Goal: Transaction & Acquisition: Purchase product/service

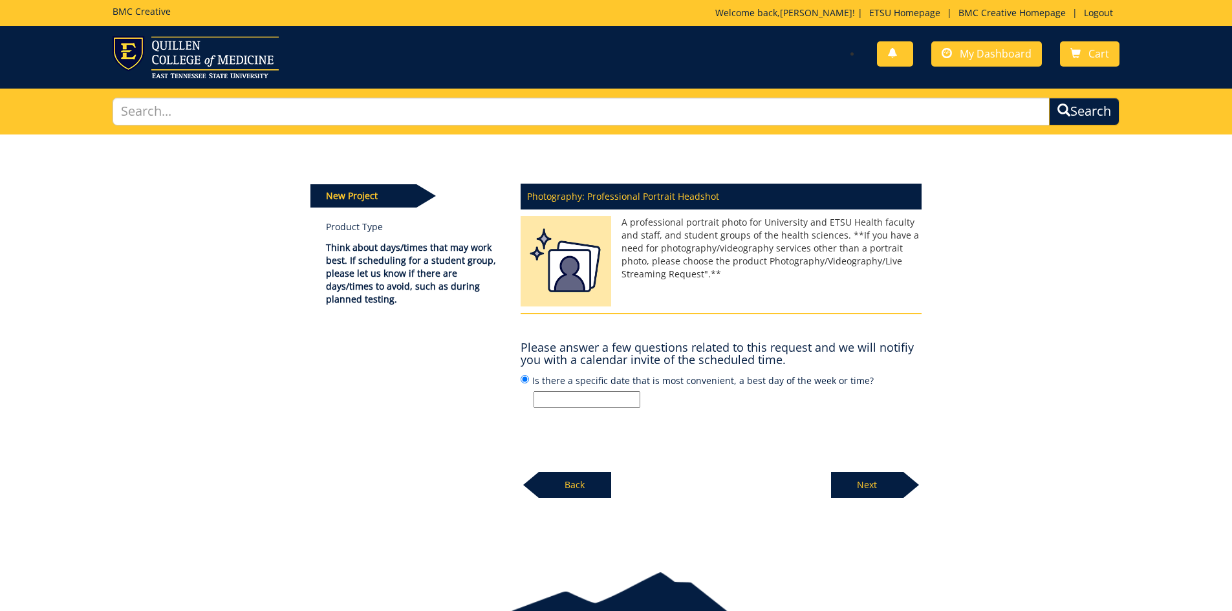
click at [625, 402] on input "Is there a specific date that is most convenient, a best day of the week or tim…" at bounding box center [586, 399] width 107 height 17
type input "Friday or Monday Mornings"
click at [854, 486] on p "Next" at bounding box center [867, 485] width 72 height 26
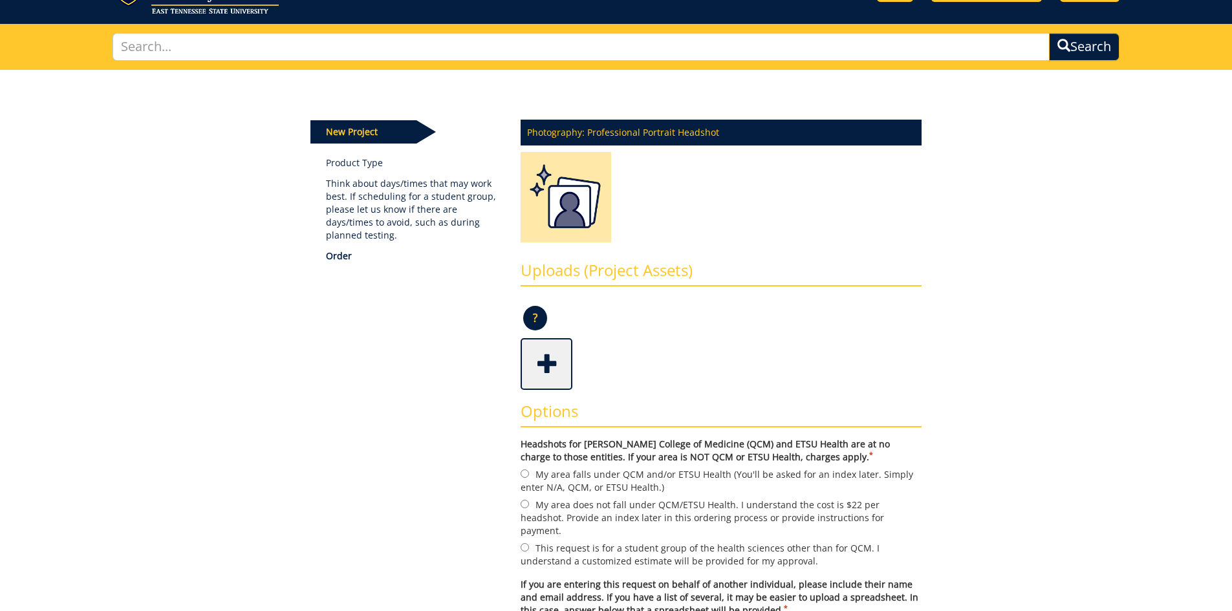
scroll to position [129, 0]
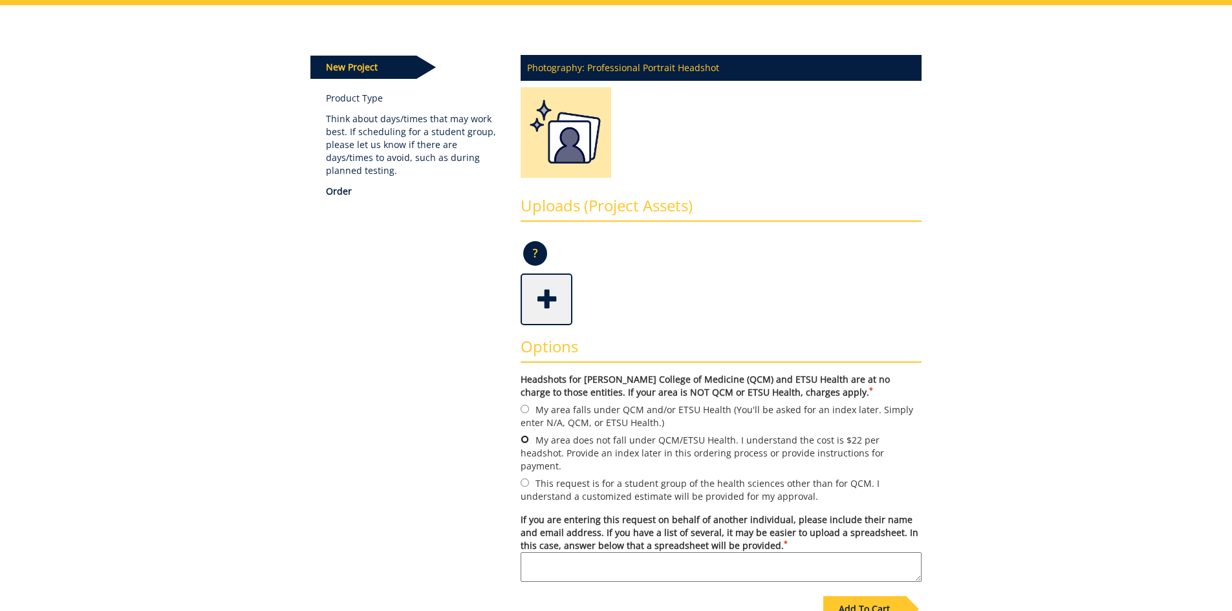
click at [526, 438] on input "My area does not fall under QCM/ETSU Health. I understand the cost is $22 per h…" at bounding box center [525, 439] width 8 height 8
radio input "true"
click at [705, 557] on textarea "If you are entering this request on behalf of another individual, please includ…" at bounding box center [721, 567] width 401 height 30
paste textarea "[EMAIL_ADDRESS][DOMAIN_NAME]"
type textarea "TURNERLM2@mail.etsu.edu Latonia Collie"
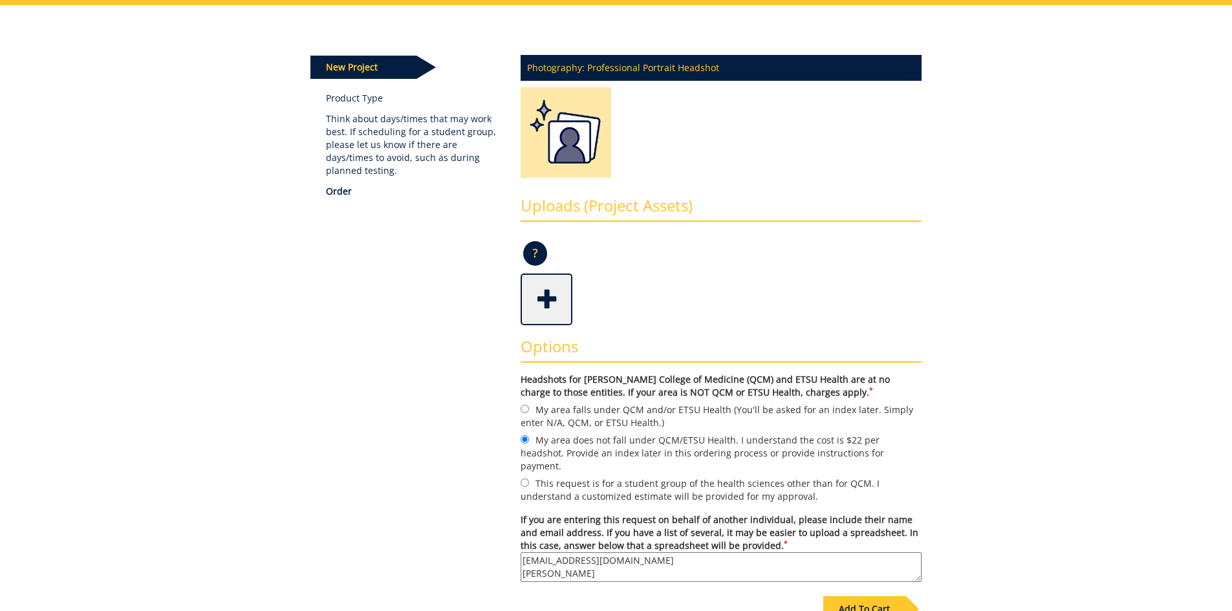
click at [996, 276] on div "Some kind of message here. New Project Product Type Think about days/times that…" at bounding box center [616, 346] width 1232 height 682
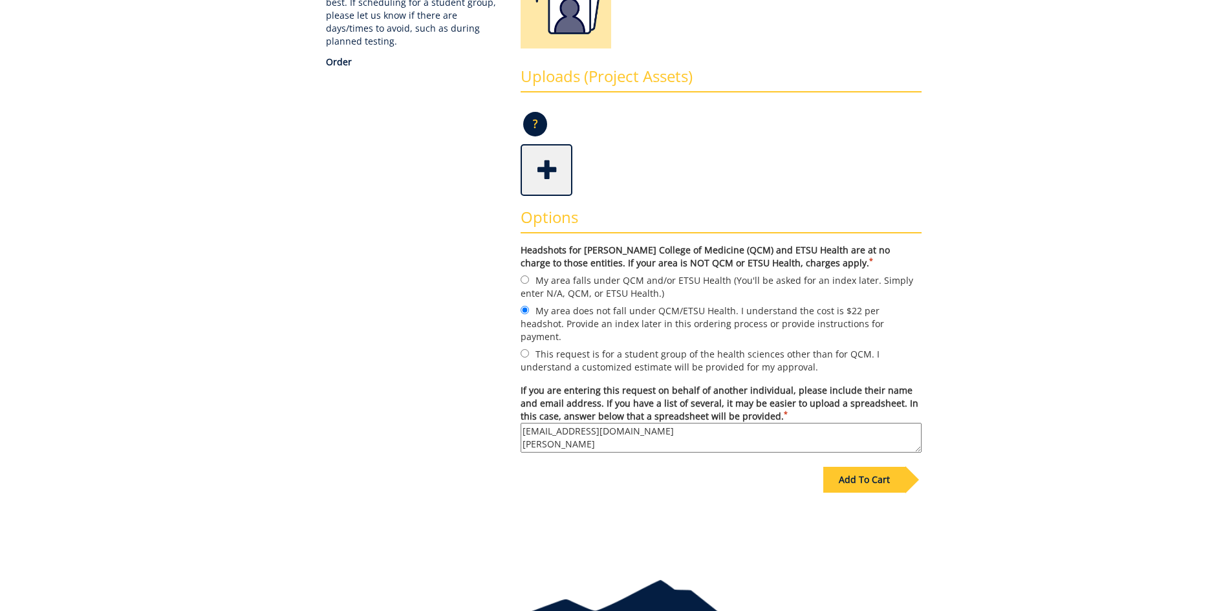
click at [872, 467] on div "Add To Cart" at bounding box center [864, 480] width 82 height 26
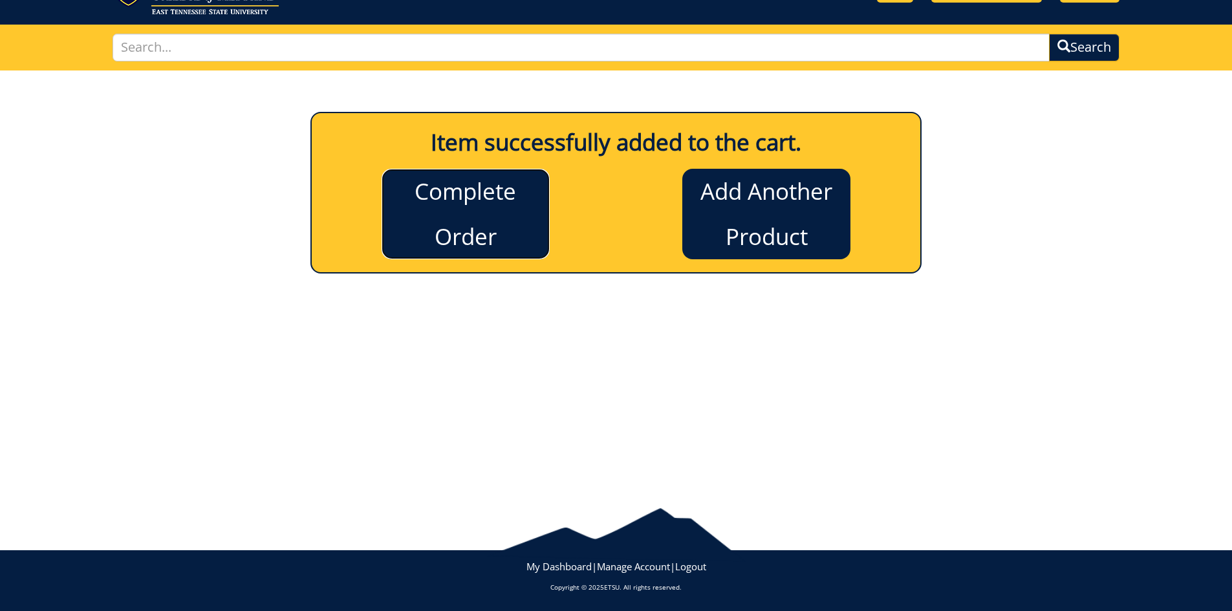
click at [470, 217] on link "Complete Order" at bounding box center [466, 214] width 168 height 91
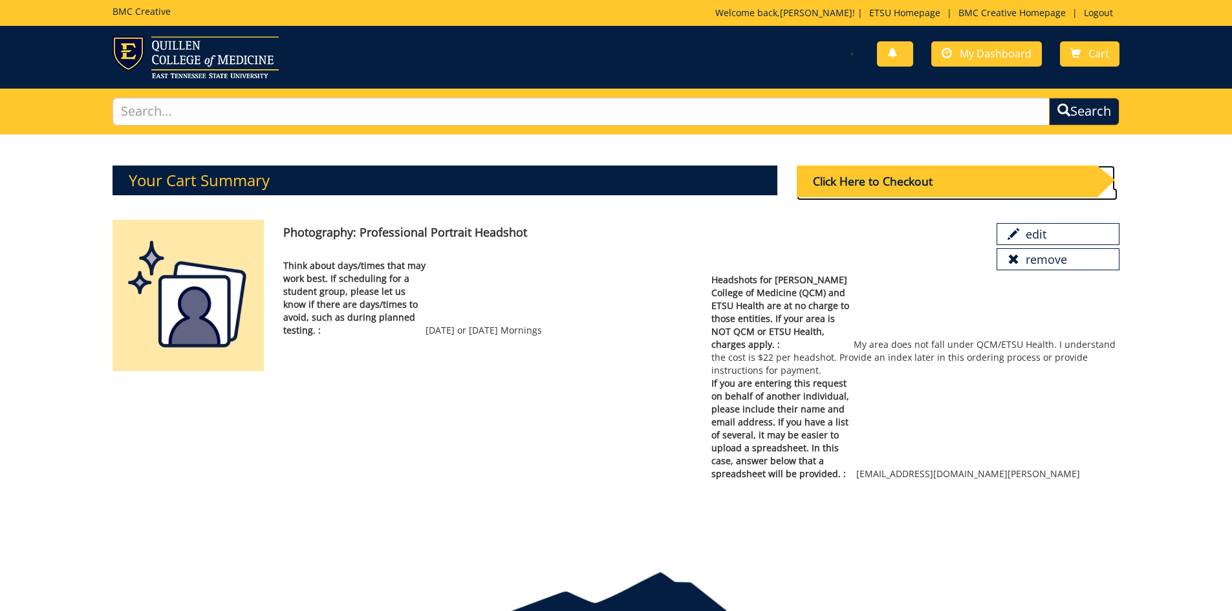
click at [907, 193] on div "Click Here to Checkout" at bounding box center [947, 182] width 300 height 32
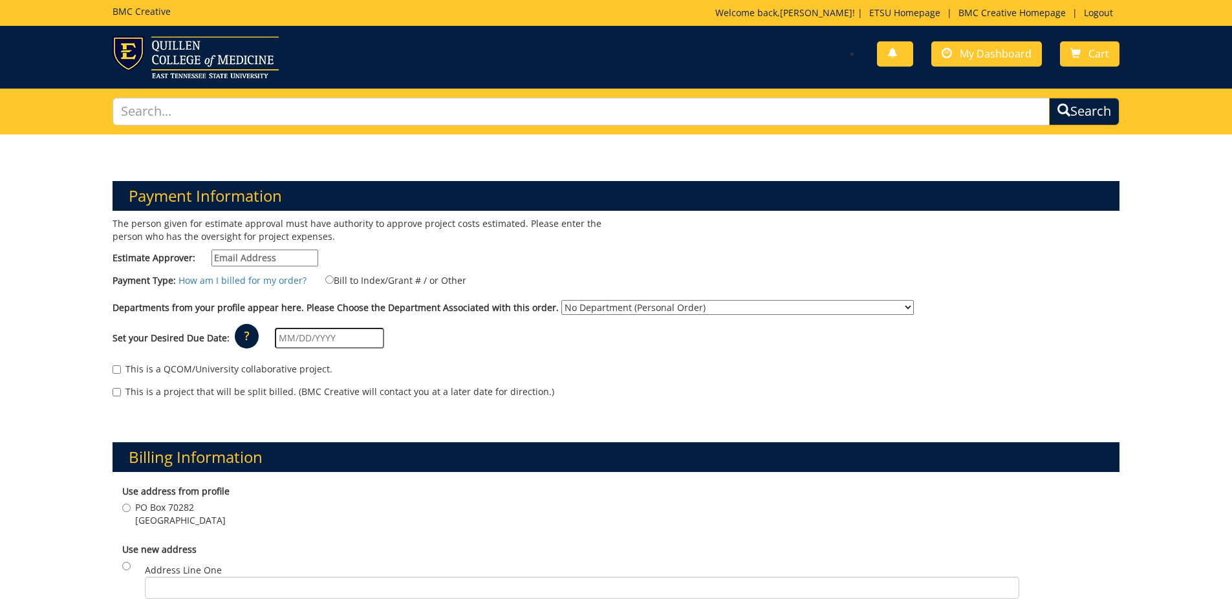
click at [328, 281] on label "Bill to Index/Grant # / or Other" at bounding box center [387, 280] width 157 height 14
click at [328, 281] on input "Bill to Index/Grant # / or Other" at bounding box center [329, 279] width 8 height 8
radio input "true"
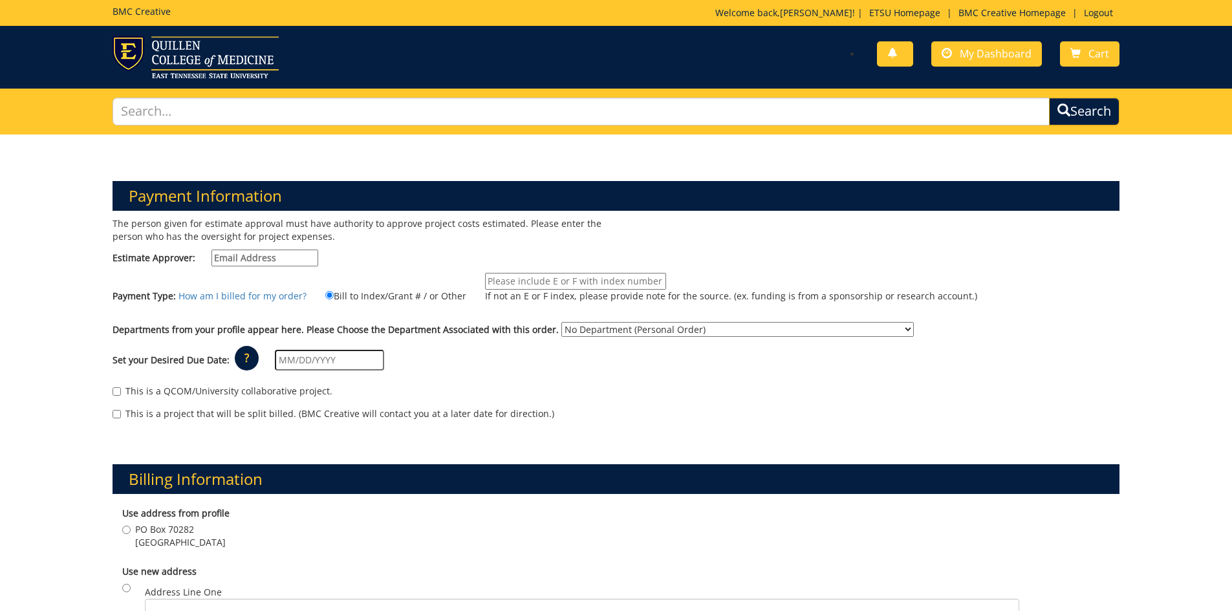
click at [528, 277] on input "If not an E or F index, please provide note for the source. (ex. funding is fro…" at bounding box center [575, 281] width 181 height 17
paste input "10-75700-100000-100-{INSERT ACCOUNT}-200-999-999-999"
drag, startPoint x: 584, startPoint y: 279, endPoint x: 502, endPoint y: 281, distance: 81.5
click at [502, 281] on input "10-75700-100000-100-{INSERT ACCOUNT}-200-999-999-999" at bounding box center [575, 281] width 181 height 17
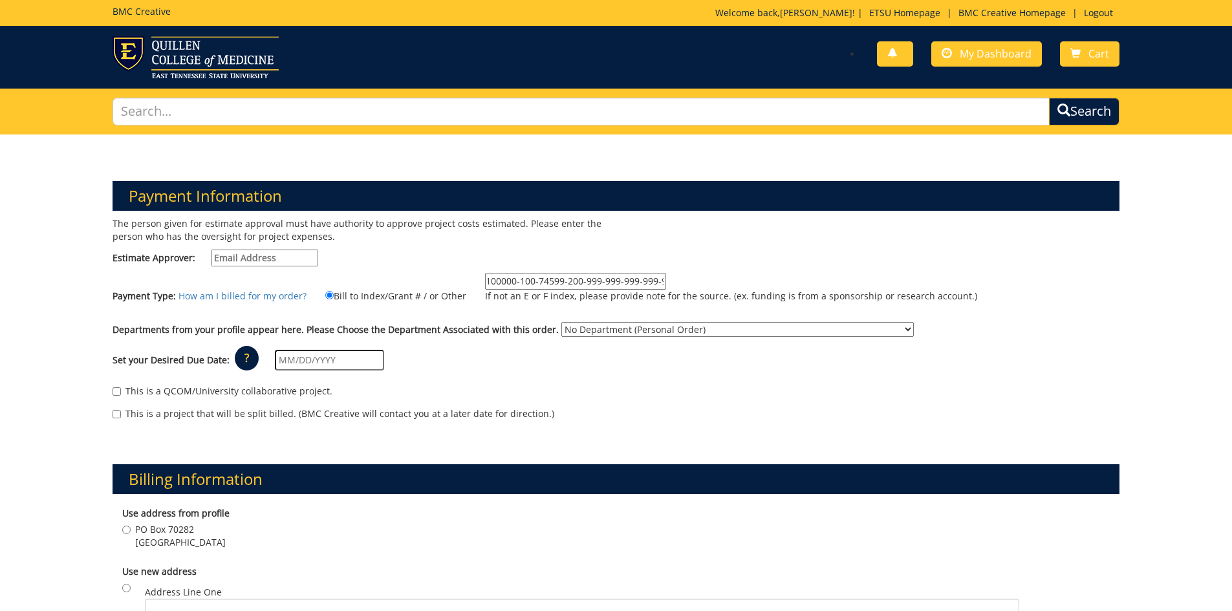
scroll to position [0, 50]
type input "10-75700-100000-100-74599-200-999-999-999-999-99"
click at [726, 378] on div "This is a QCOM/University collaborative project. This is a project that will be…" at bounding box center [616, 405] width 1027 height 55
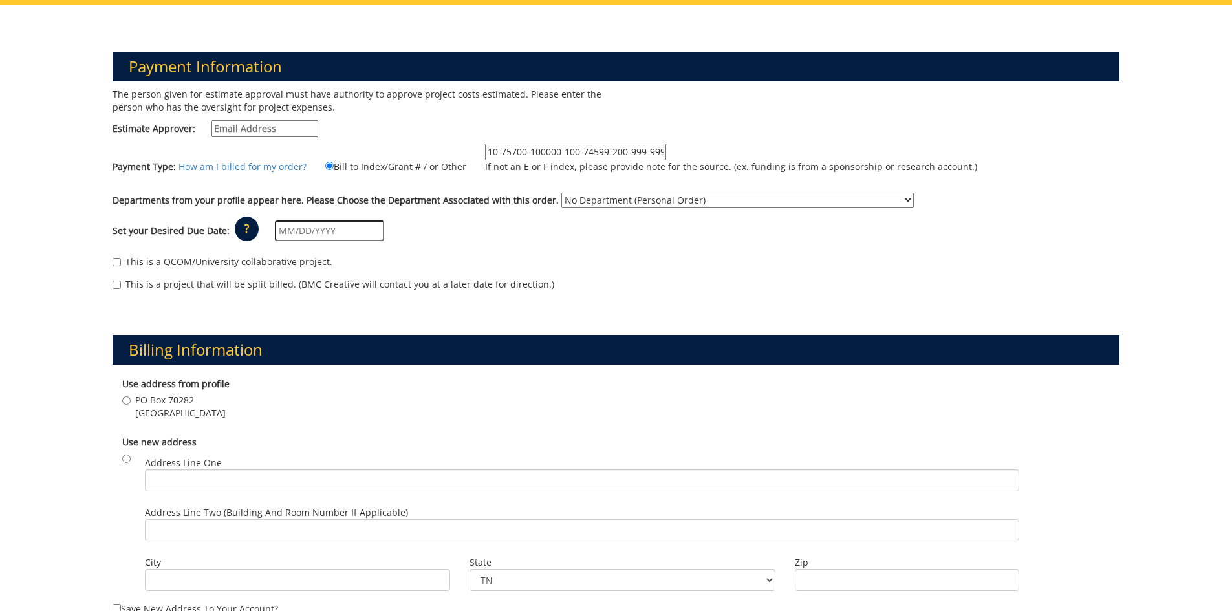
click at [291, 237] on input "text" at bounding box center [329, 231] width 109 height 21
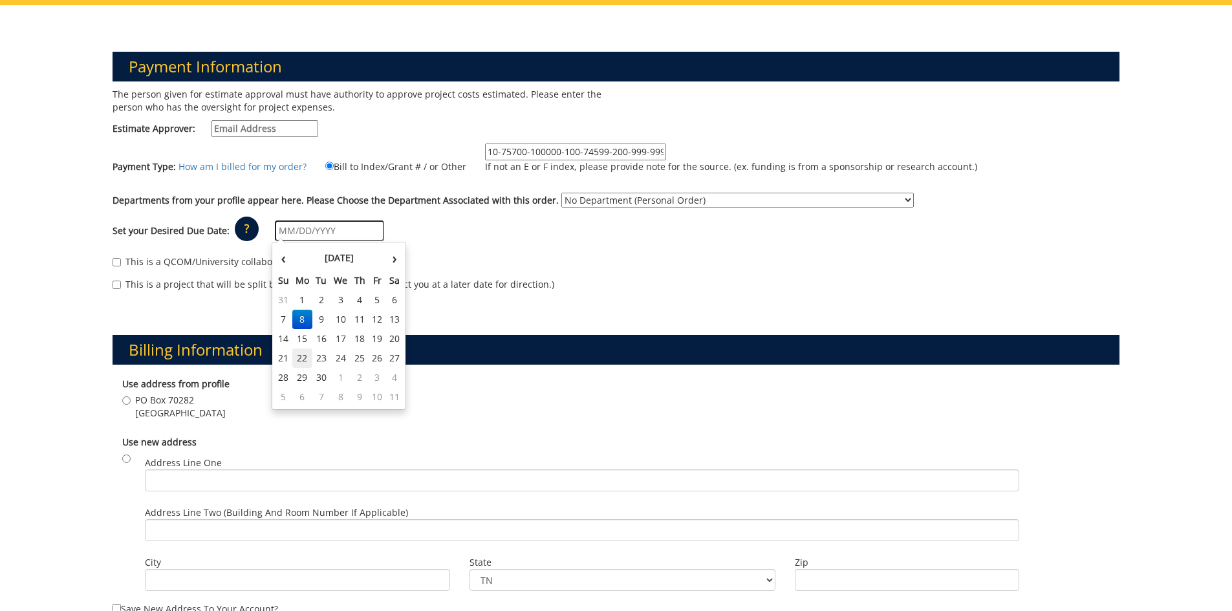
click at [303, 349] on td "22" at bounding box center [302, 358] width 21 height 19
type input "09/22/2025"
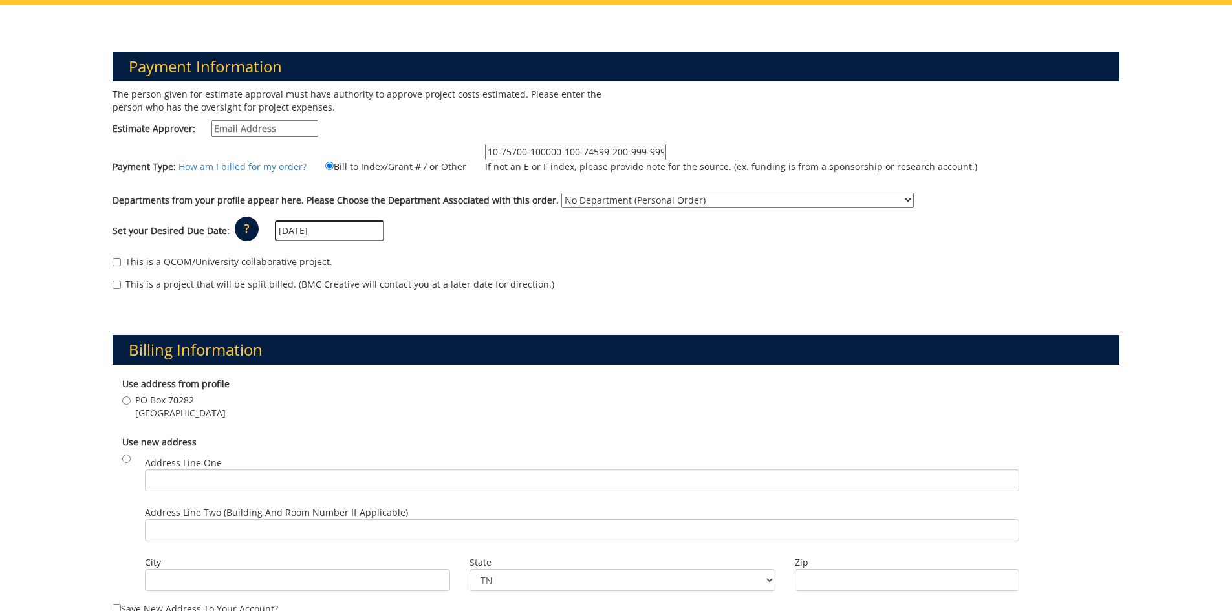
click at [437, 270] on div "This is a QCOM/University collaborative project." at bounding box center [616, 264] width 1007 height 19
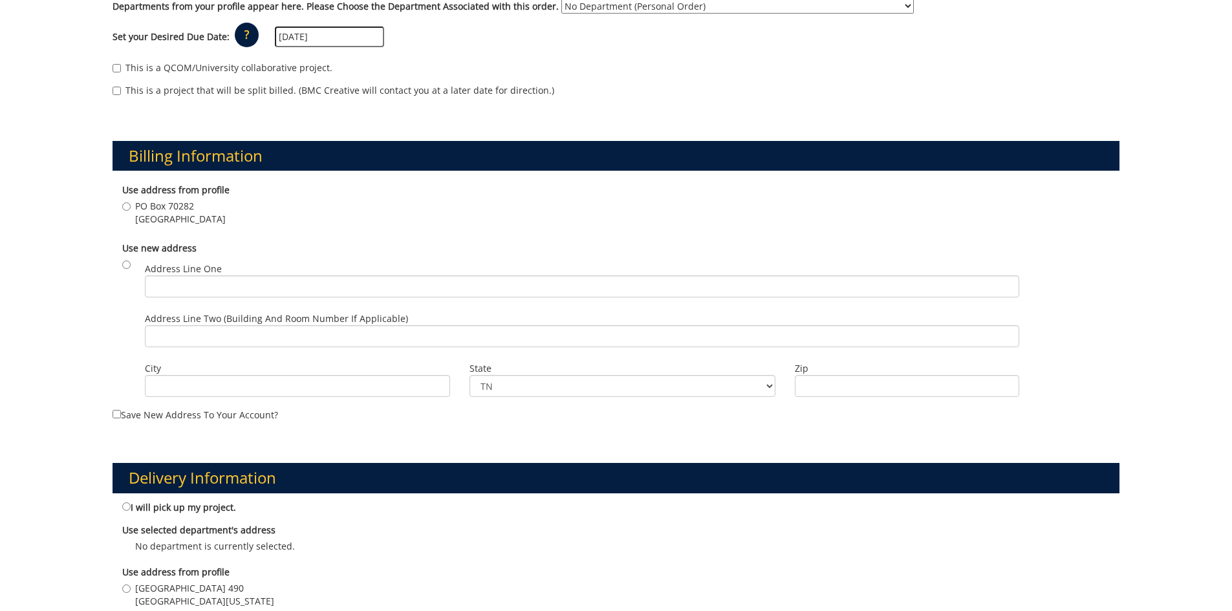
click at [120, 206] on div "Use address from profile PO Box 70282 Johnson City , TN 37614" at bounding box center [616, 206] width 1007 height 58
click at [130, 206] on input "PO Box 70282 Johnson City , TN 37614" at bounding box center [126, 206] width 8 height 8
radio input "true"
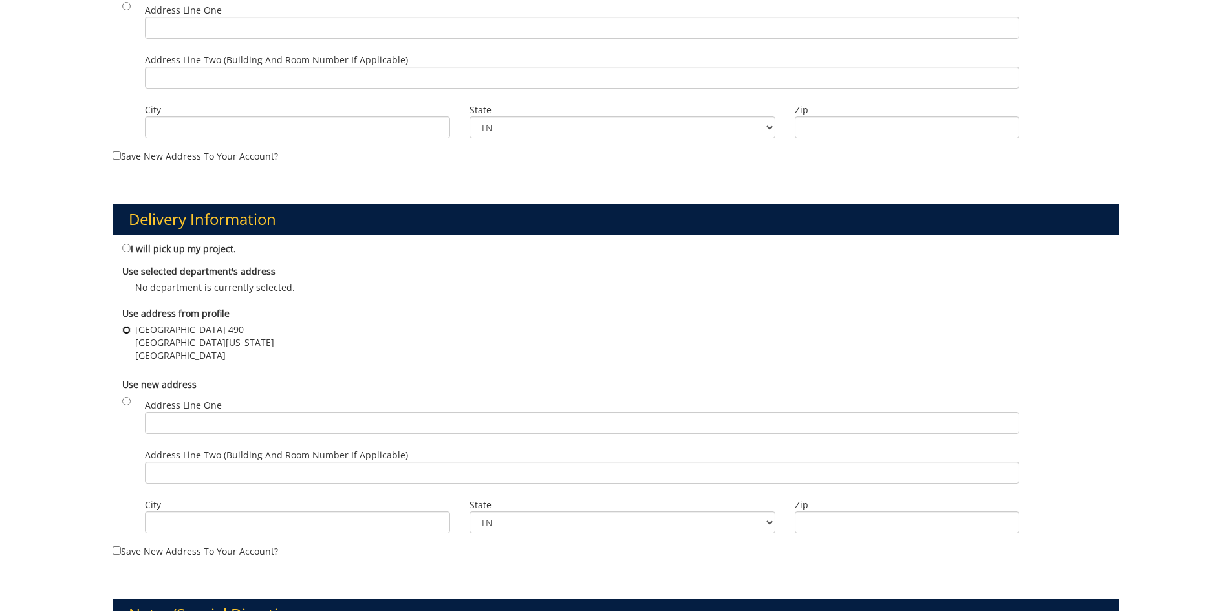
click at [125, 328] on input "Lamb Hall Room 490 East Tennessee State University Johnson City , TN 37614" at bounding box center [126, 330] width 8 height 8
radio input "true"
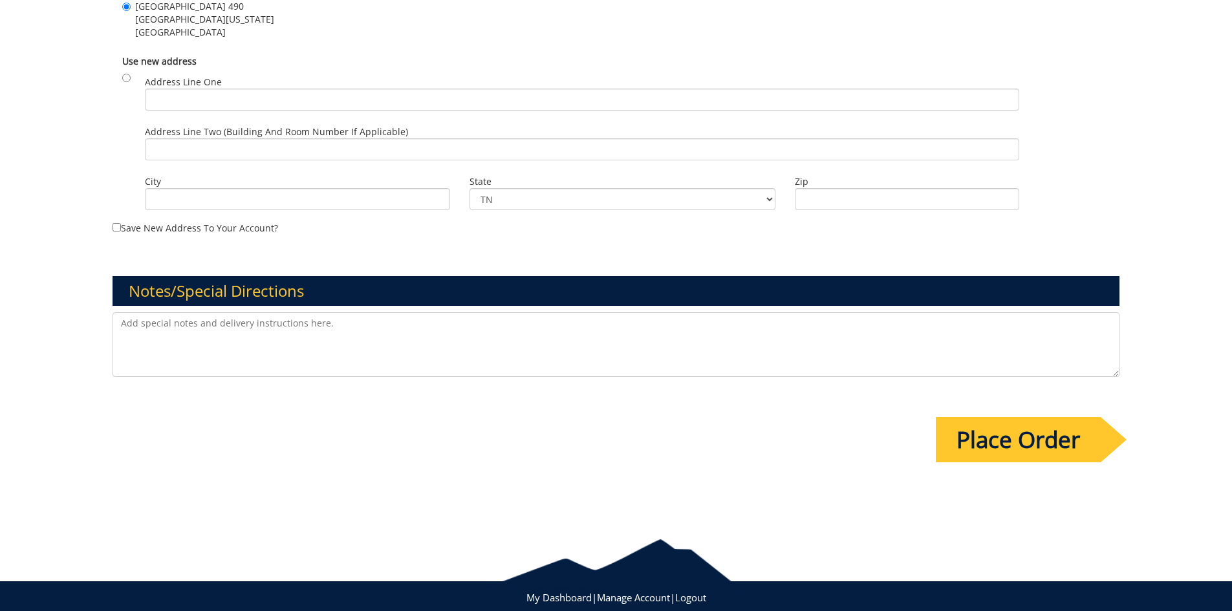
click at [1014, 438] on input "Place Order" at bounding box center [1018, 439] width 165 height 45
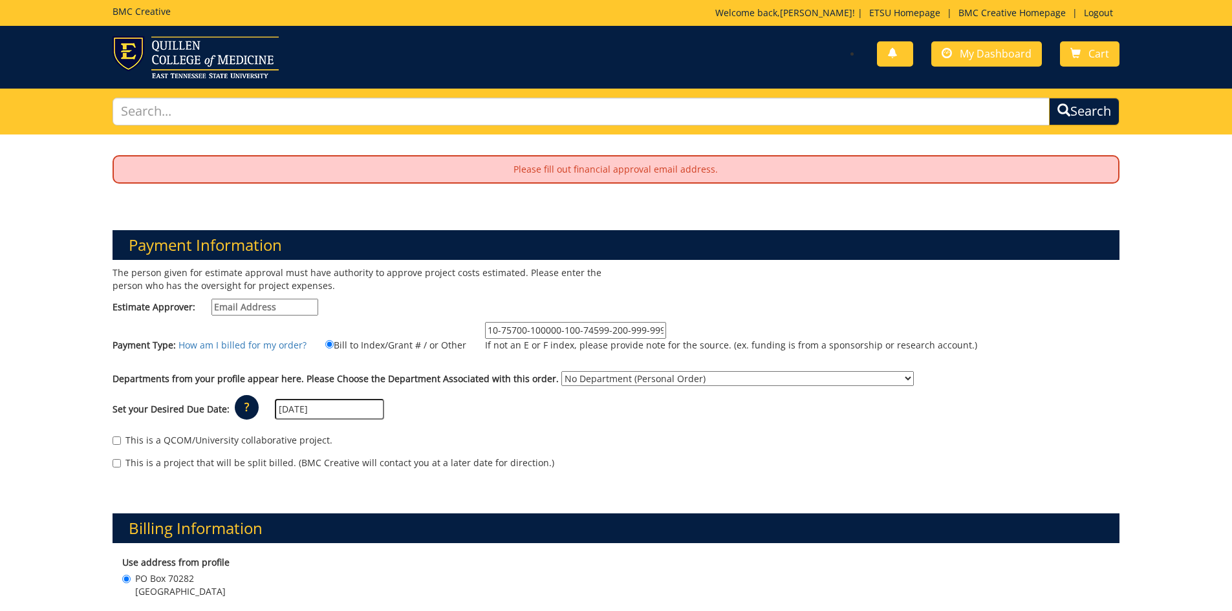
click at [239, 305] on input "Estimate Approver:" at bounding box center [264, 307] width 107 height 17
type input "branch@etsu.edu"
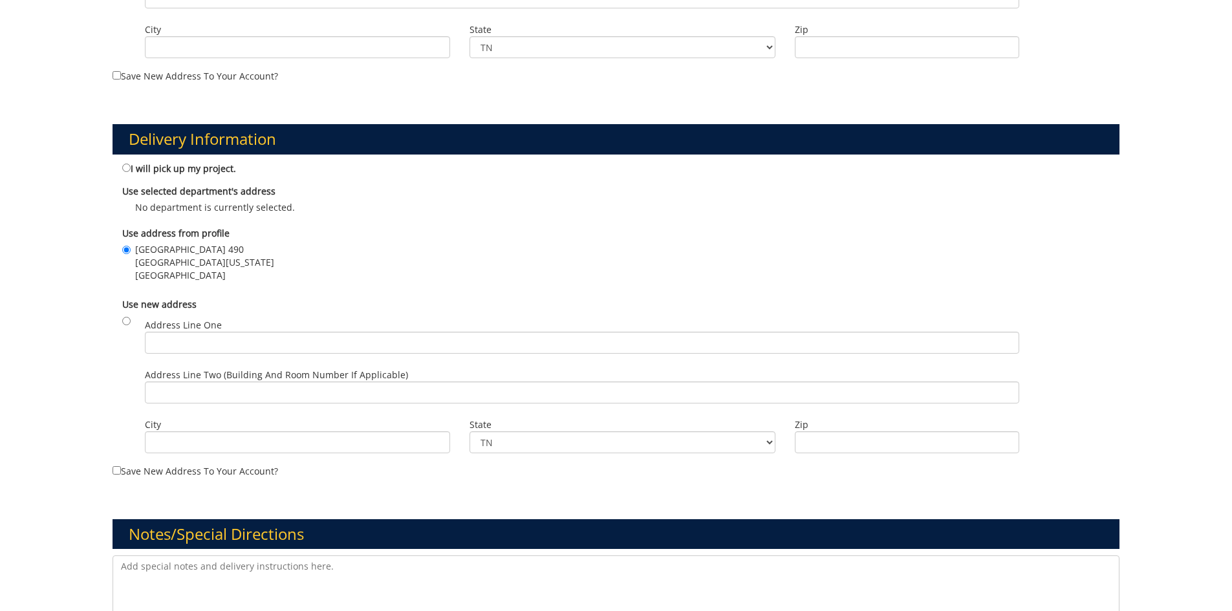
scroll to position [985, 0]
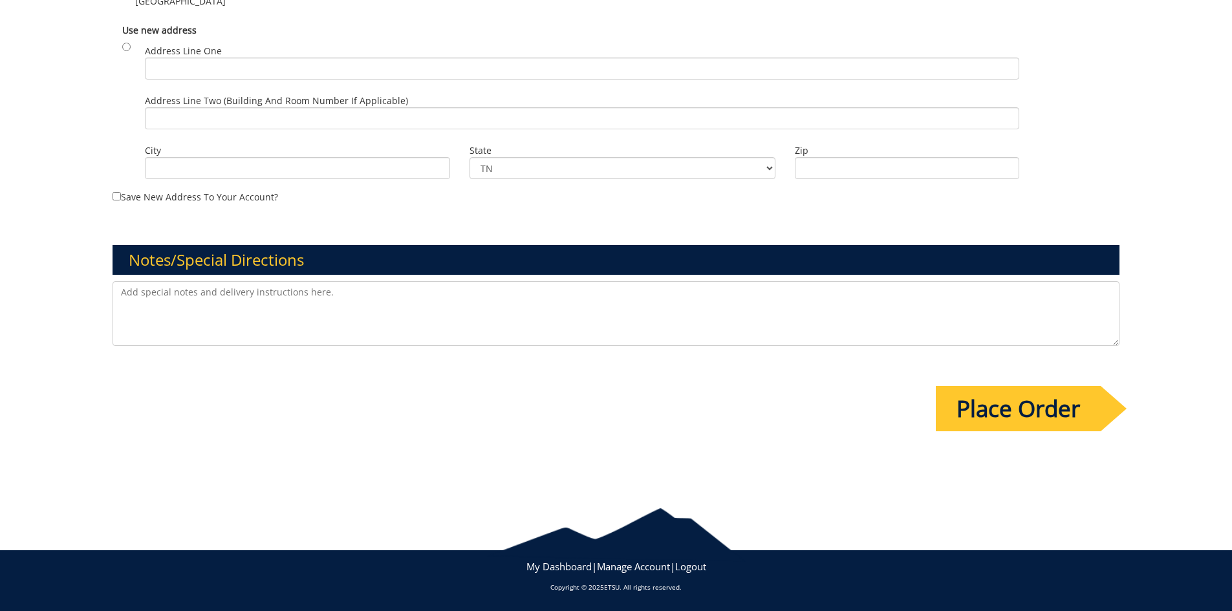
click at [1028, 396] on input "Place Order" at bounding box center [1018, 408] width 165 height 45
